Goal: Task Accomplishment & Management: Manage account settings

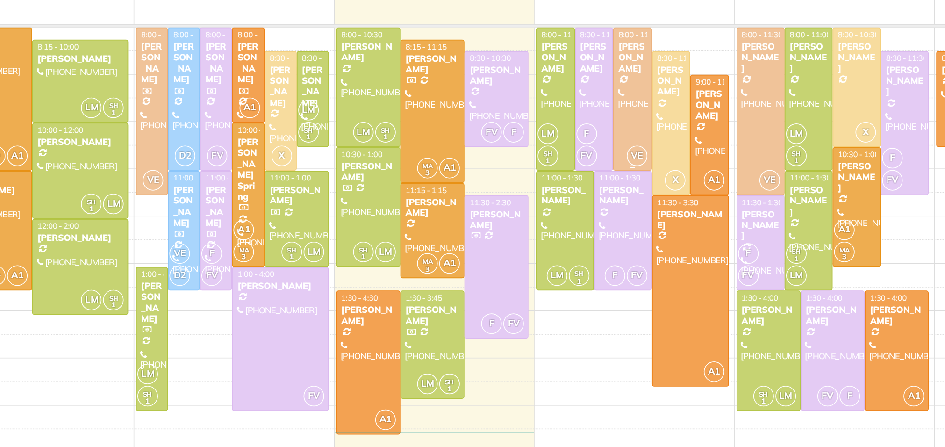
click at [626, 202] on span "VE" at bounding box center [632, 200] width 13 height 13
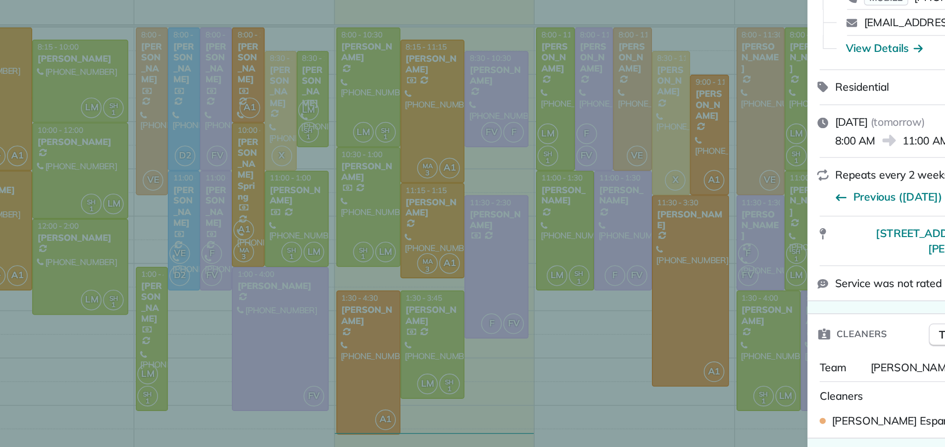
click at [624, 202] on div "Close Residential Kelly Cooper Actions Status Active Kelly Cooper · Open profil…" at bounding box center [472, 223] width 945 height 447
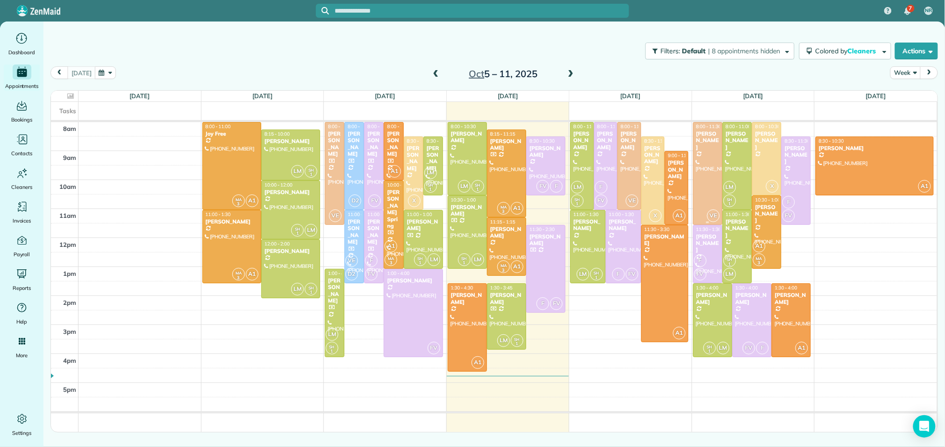
click at [710, 162] on div at bounding box center [707, 173] width 29 height 102
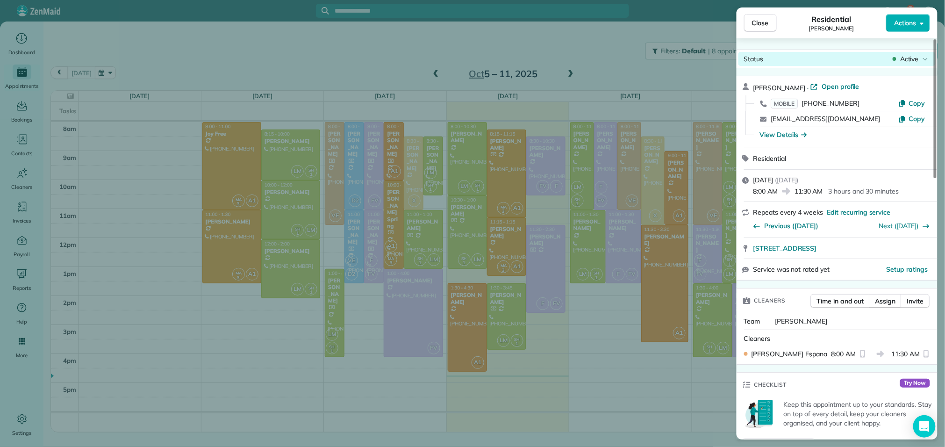
click at [900, 56] on span "Active" at bounding box center [909, 58] width 19 height 9
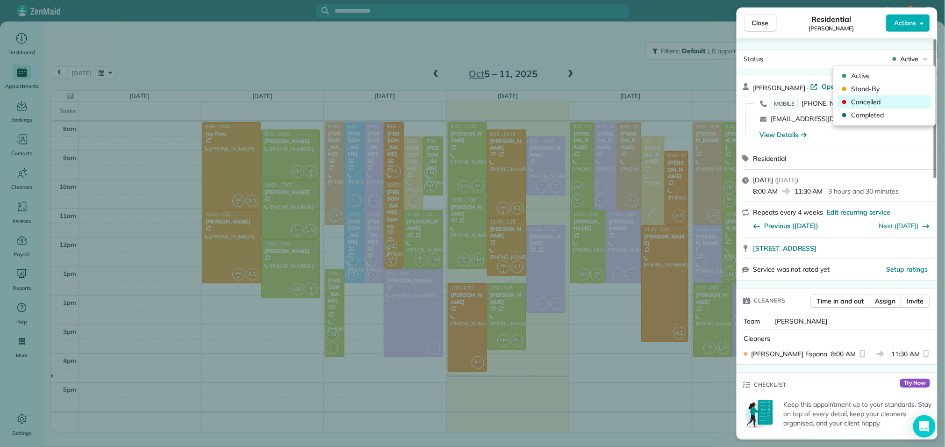
click at [884, 103] on span "Cancelled" at bounding box center [890, 101] width 78 height 9
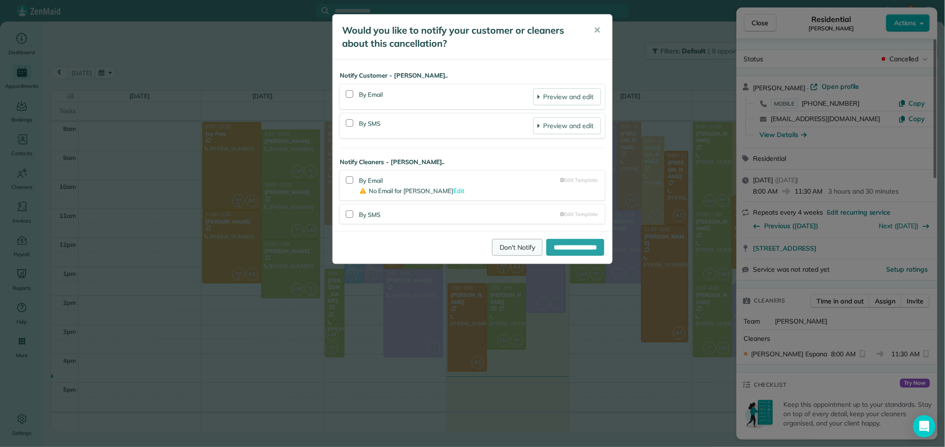
click at [507, 246] on link "Don't Notify" at bounding box center [517, 247] width 50 height 17
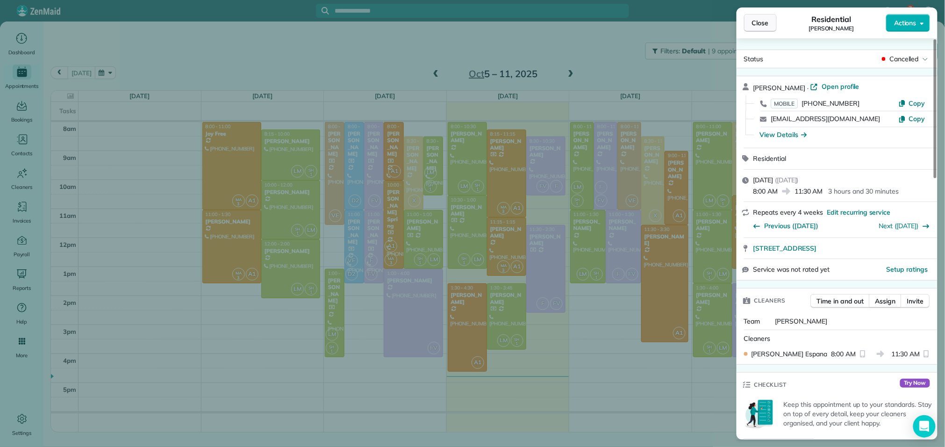
click at [764, 27] on span "Close" at bounding box center [760, 22] width 17 height 9
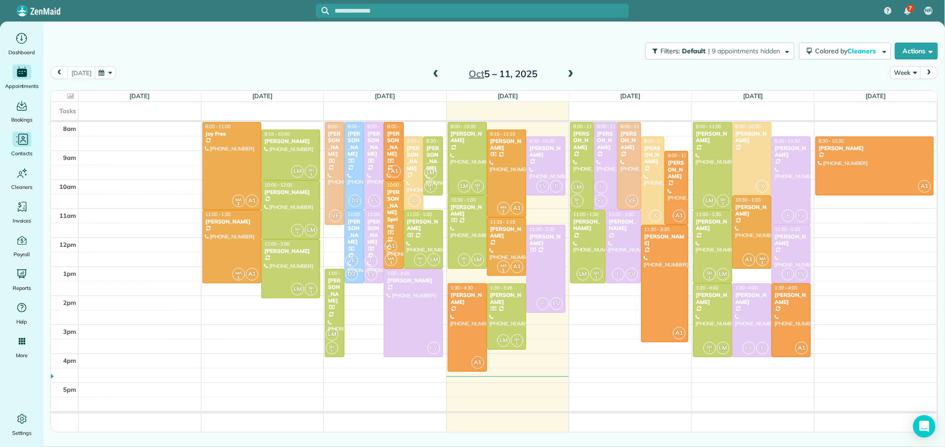
click at [29, 146] on div "Main" at bounding box center [22, 139] width 19 height 15
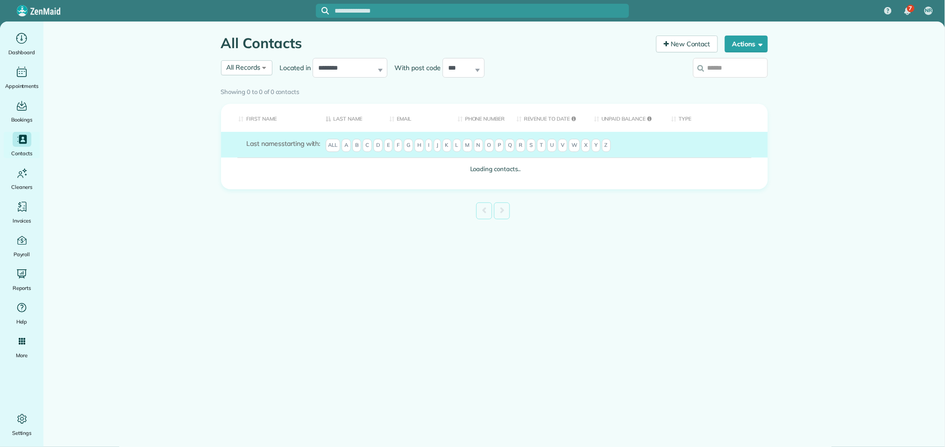
click at [703, 66] on icon at bounding box center [701, 67] width 7 height 7
click at [703, 66] on input "search" at bounding box center [730, 68] width 75 height 20
type input "*********"
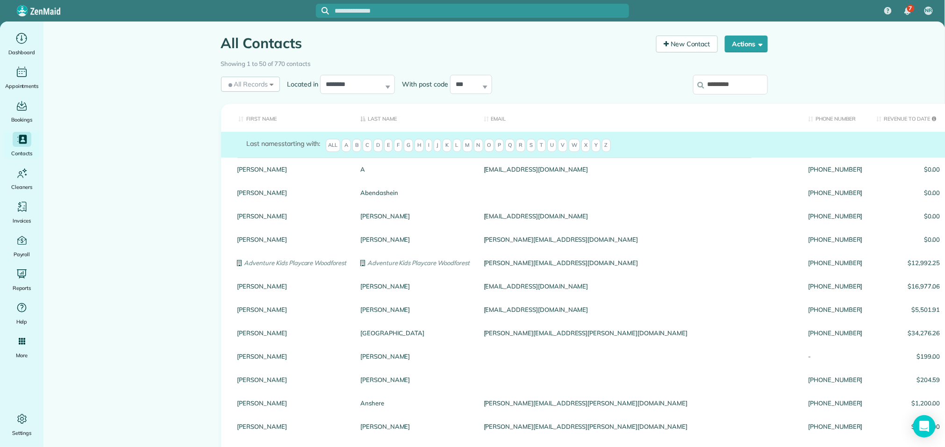
click at [748, 82] on input "*********" at bounding box center [730, 85] width 75 height 20
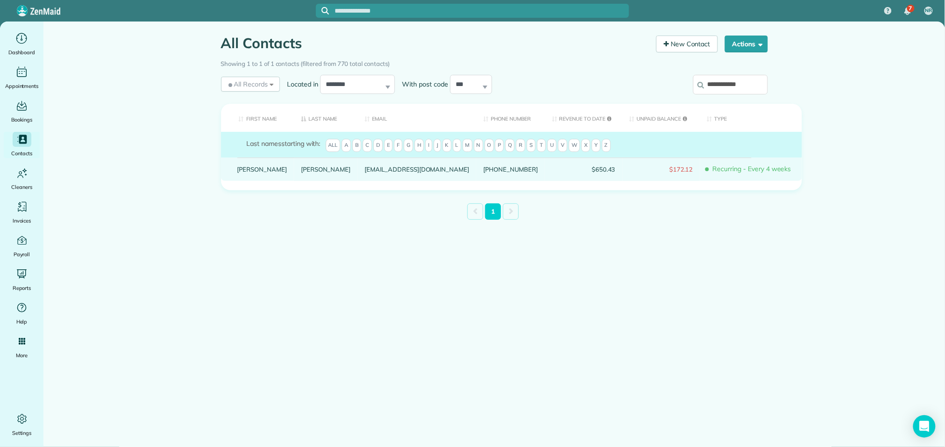
type input "**********"
click at [301, 172] on link "Jones" at bounding box center [326, 169] width 50 height 7
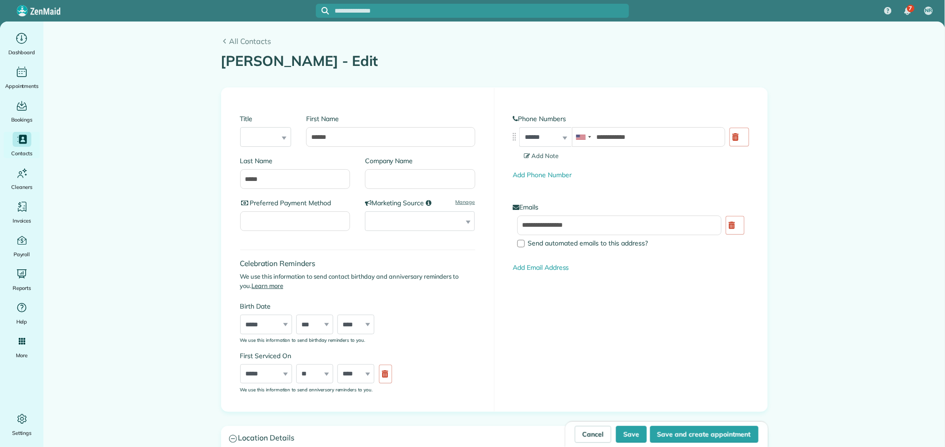
type input "**********"
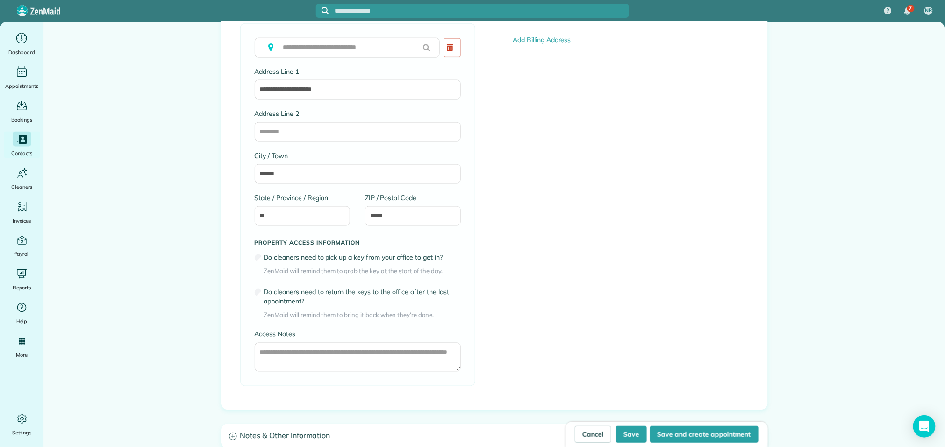
scroll to position [703, 0]
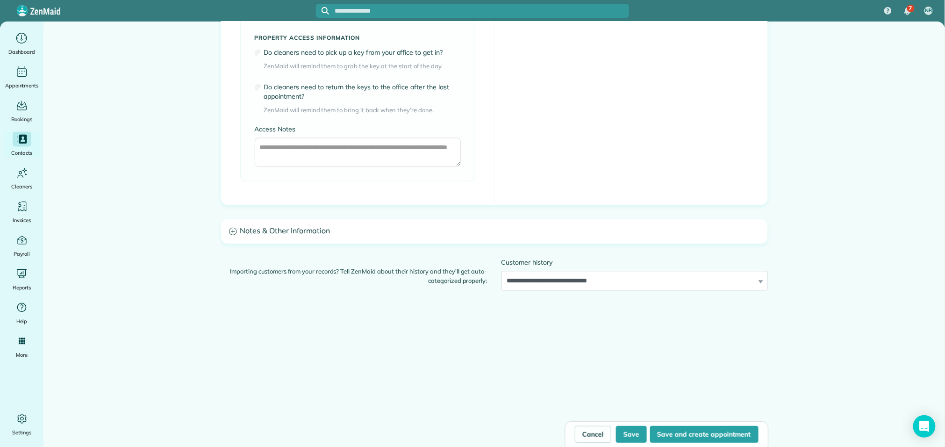
click at [620, 235] on h3 "Notes & Other Information" at bounding box center [494, 232] width 546 height 24
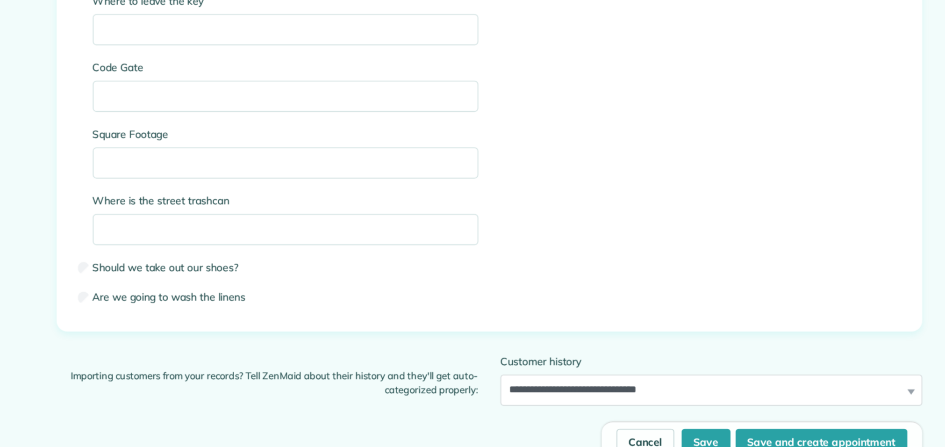
scroll to position [1509, 0]
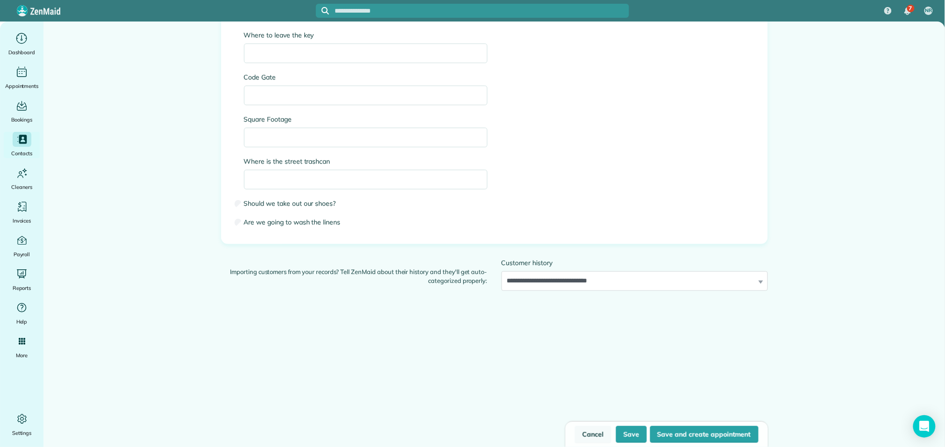
click at [593, 430] on link "Cancel" at bounding box center [593, 434] width 36 height 17
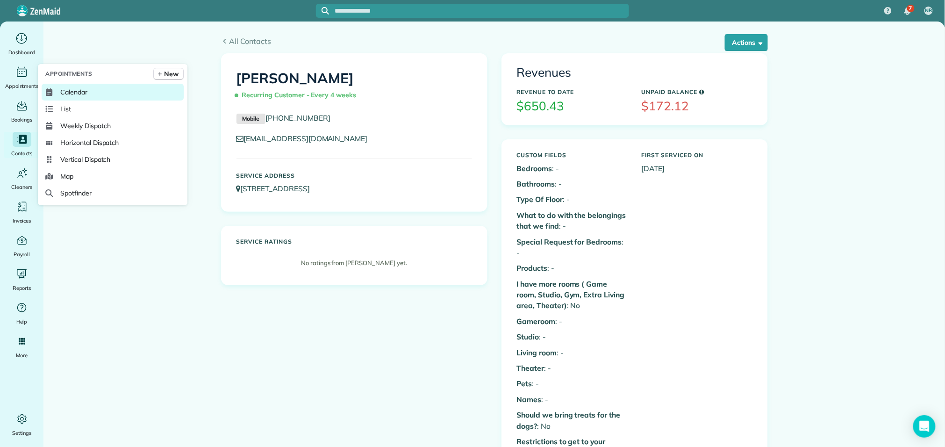
click at [64, 90] on span "Calendar" at bounding box center [73, 91] width 27 height 9
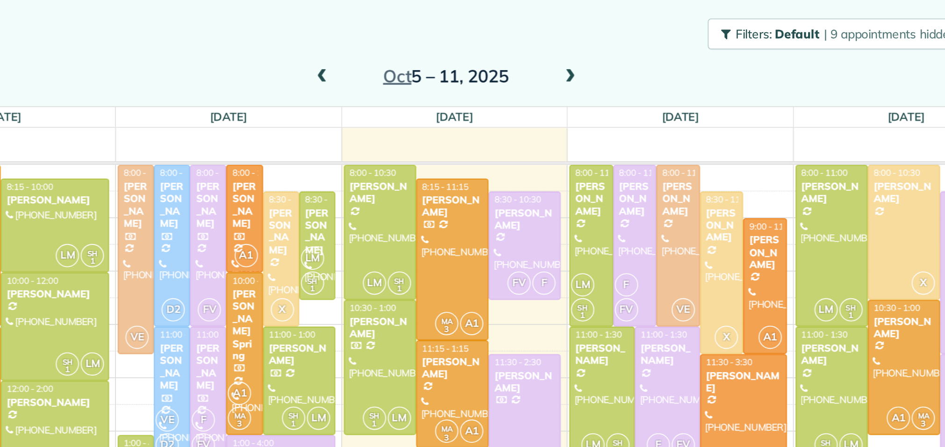
click at [571, 71] on span at bounding box center [570, 74] width 10 height 8
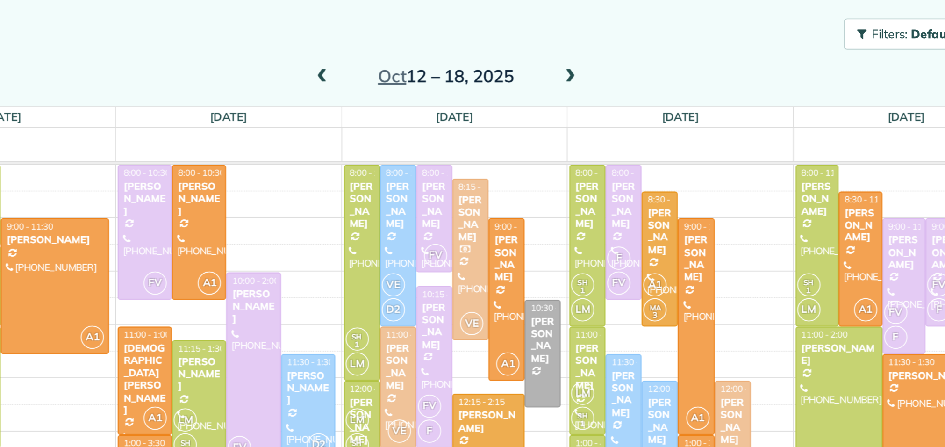
click at [571, 71] on span at bounding box center [570, 74] width 10 height 8
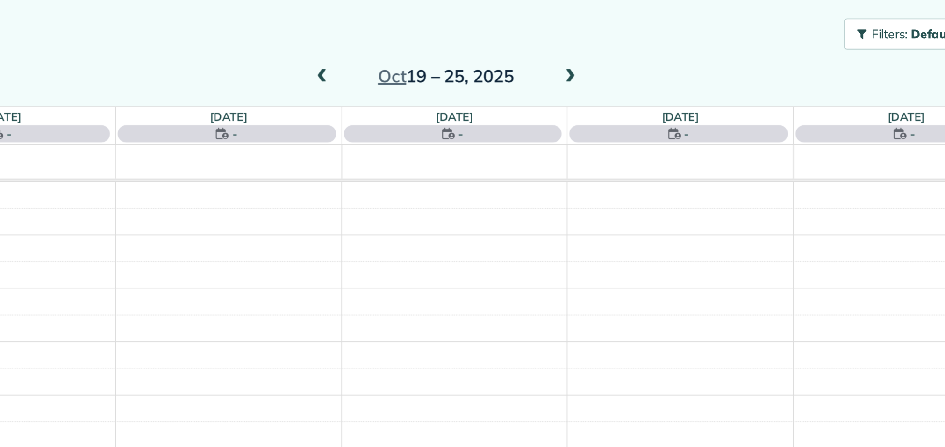
click at [571, 71] on span at bounding box center [570, 74] width 10 height 8
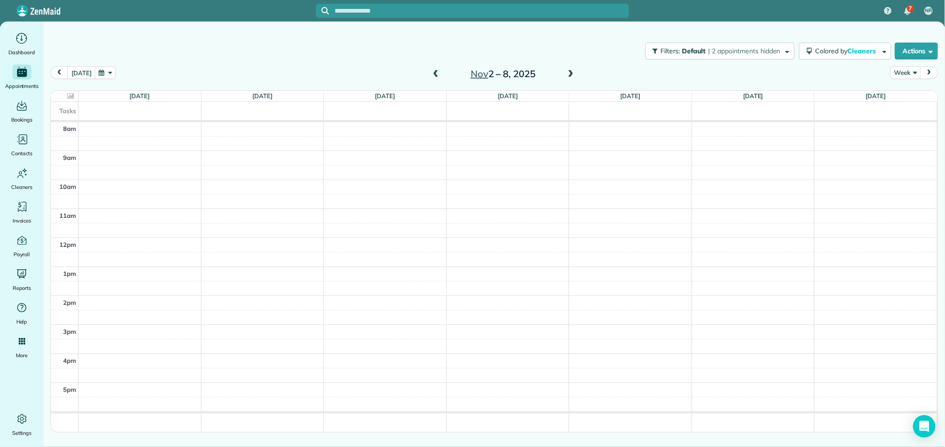
click at [776, 195] on div "8am 9am 10am 11am 12pm 1pm 2pm 3pm 4pm 5pm" at bounding box center [494, 279] width 886 height 314
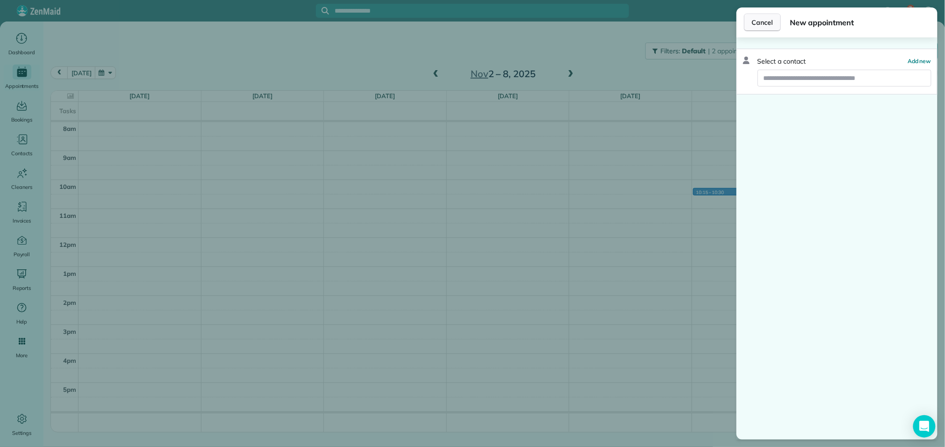
click at [762, 28] on button "Cancel" at bounding box center [762, 23] width 37 height 18
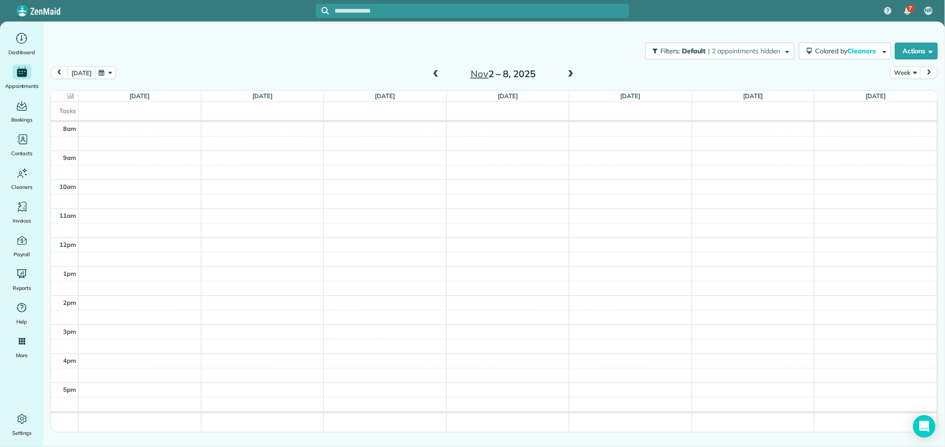
click at [570, 71] on span at bounding box center [570, 74] width 10 height 8
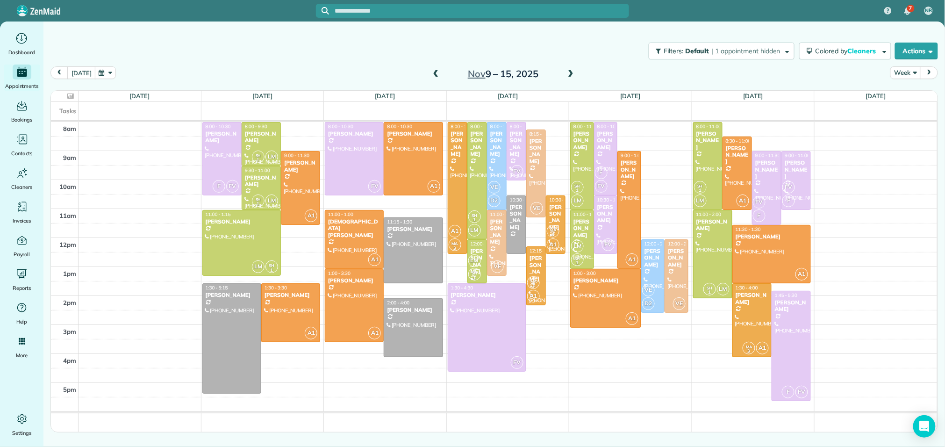
click at [432, 75] on span at bounding box center [436, 74] width 10 height 8
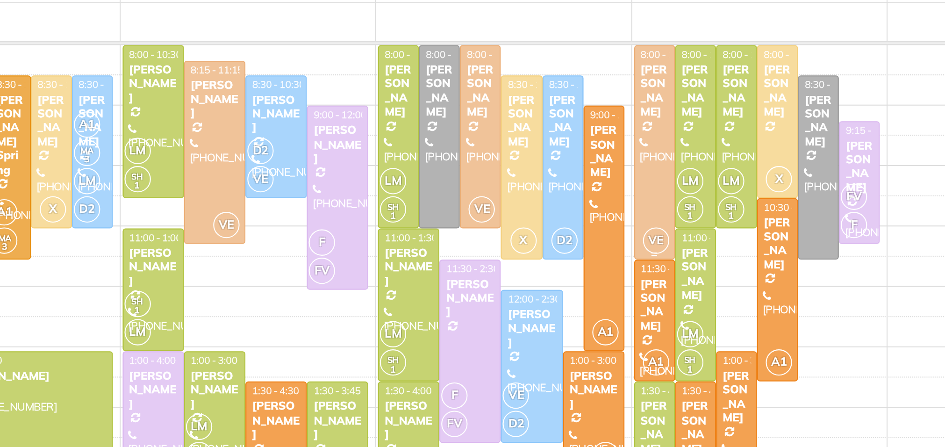
click at [700, 152] on div "[PERSON_NAME]" at bounding box center [703, 143] width 14 height 27
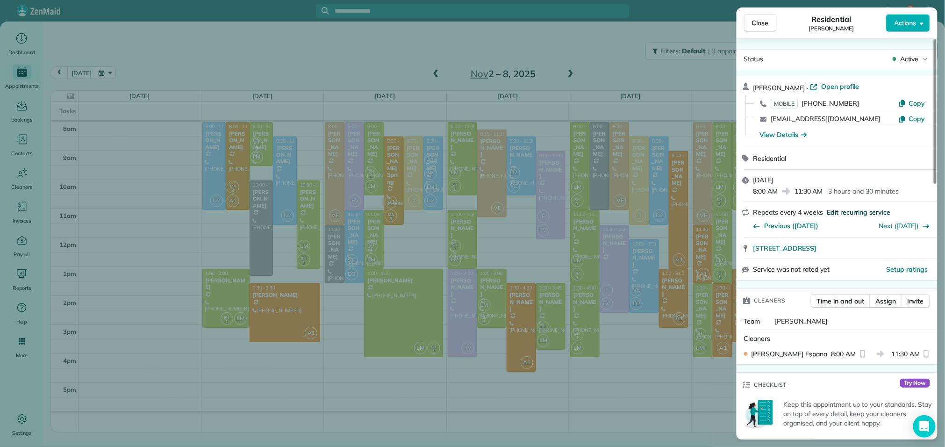
click at [831, 210] on span "Edit recurring service" at bounding box center [859, 211] width 64 height 9
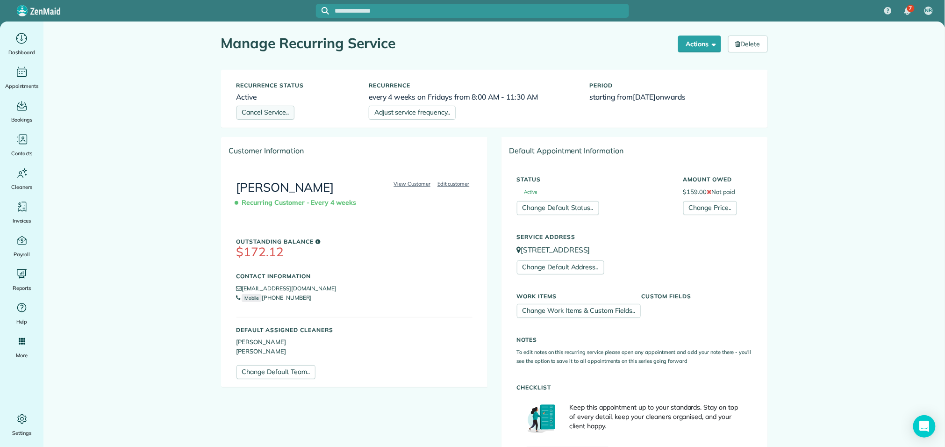
click at [259, 113] on link "Cancel Service.." at bounding box center [265, 113] width 58 height 14
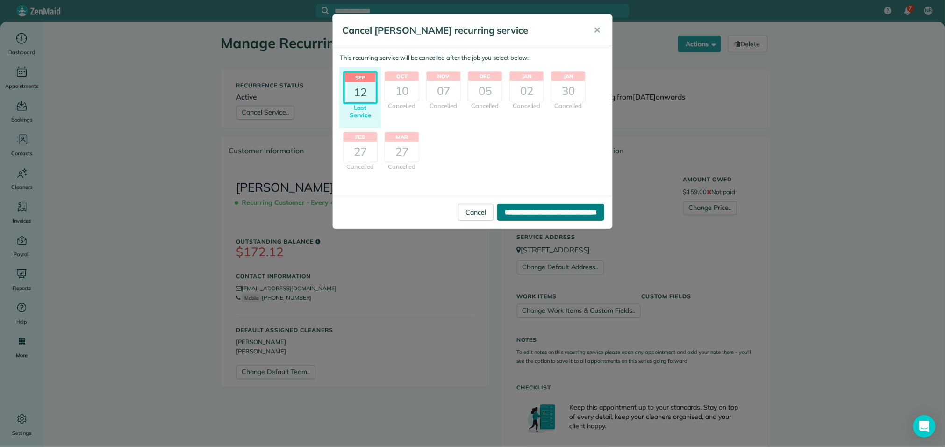
click at [507, 213] on input "**********" at bounding box center [550, 212] width 107 height 17
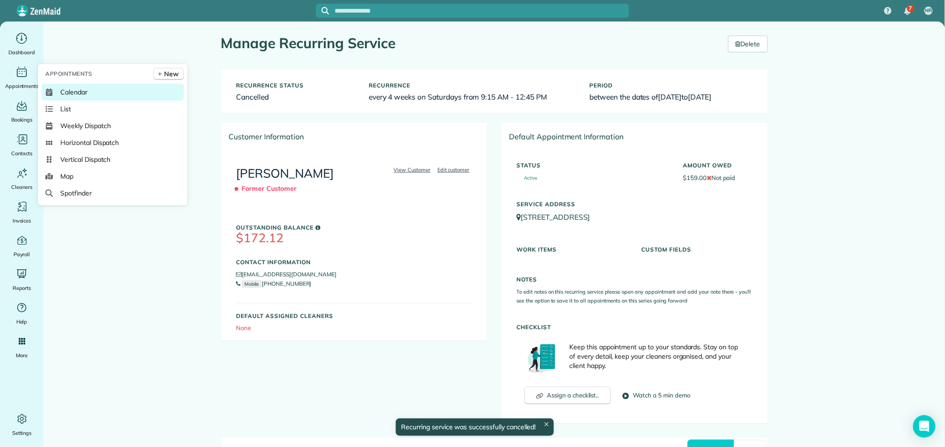
click at [66, 91] on span "Calendar" at bounding box center [73, 91] width 27 height 9
